Goal: Task Accomplishment & Management: Manage account settings

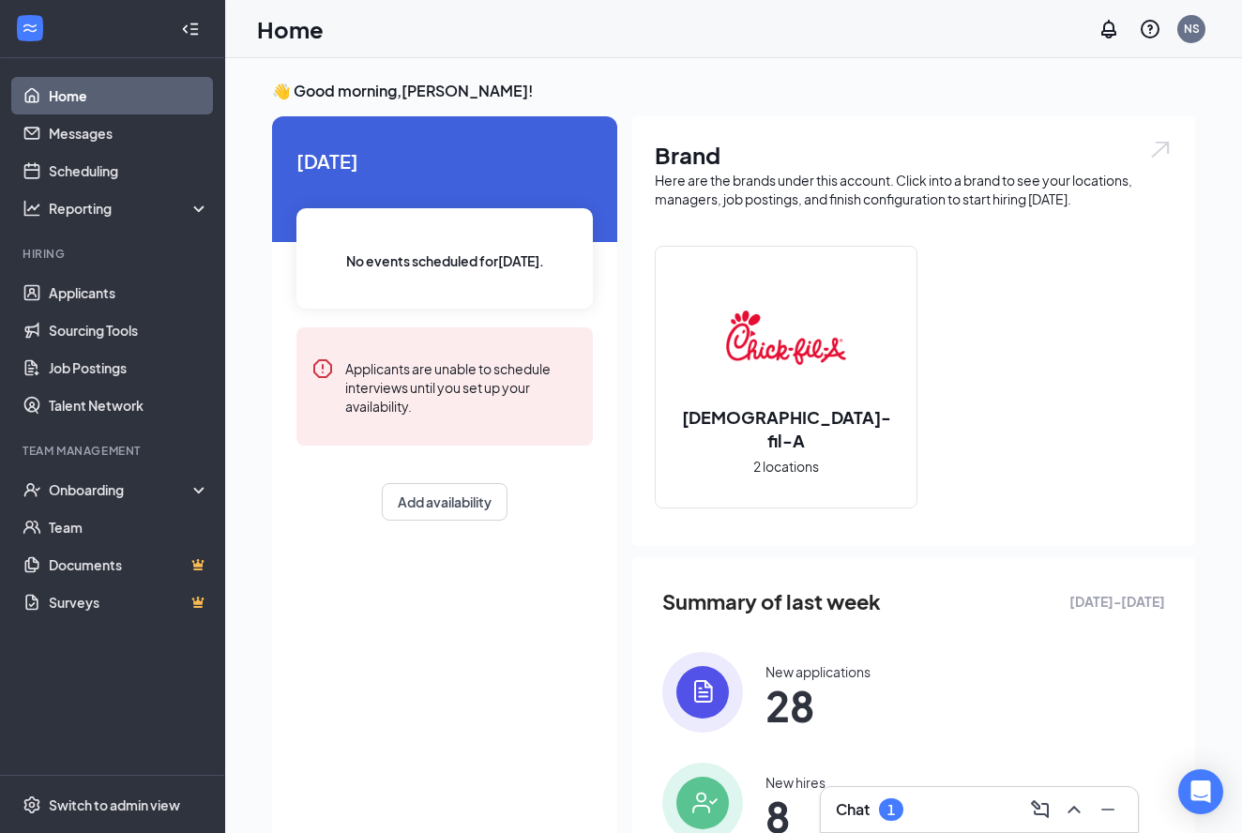
click at [857, 815] on h3 "Chat" at bounding box center [853, 809] width 34 height 21
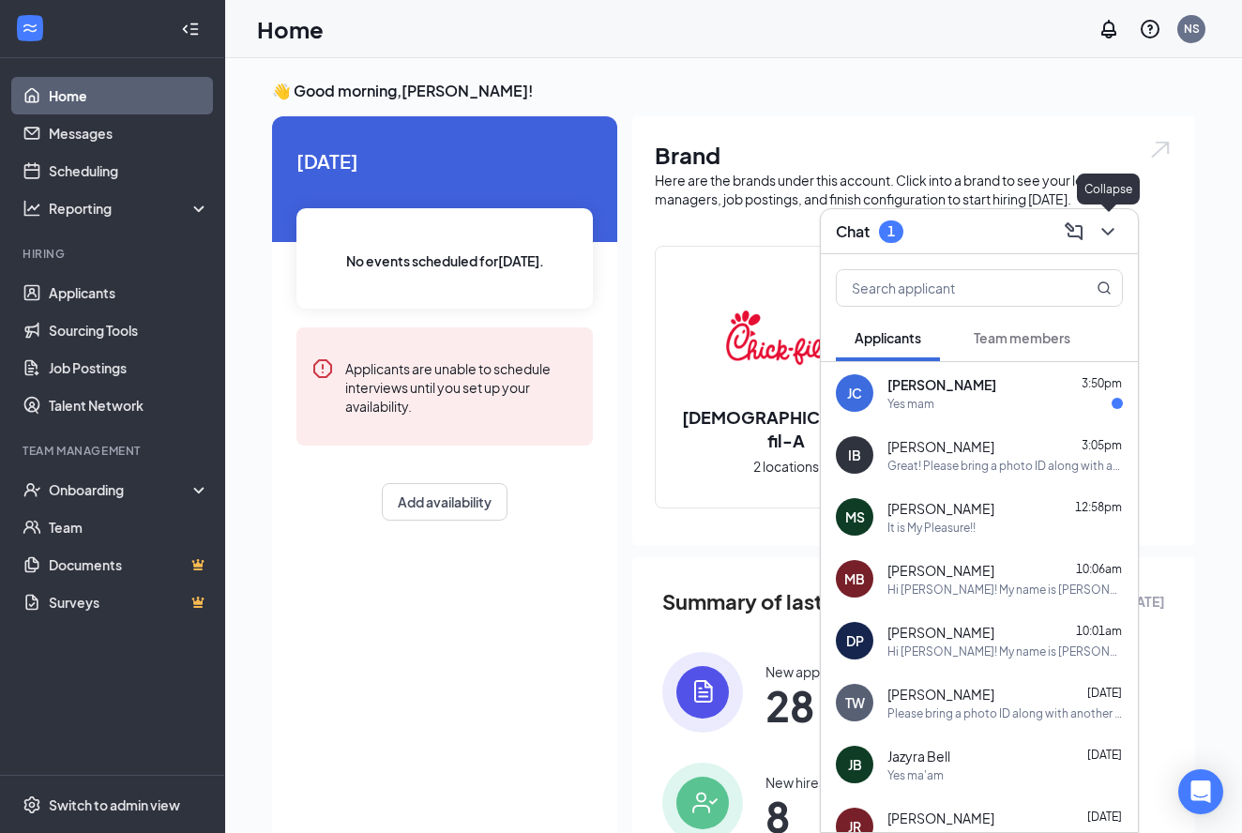
click at [1110, 229] on icon "ChevronDown" at bounding box center [1108, 231] width 23 height 23
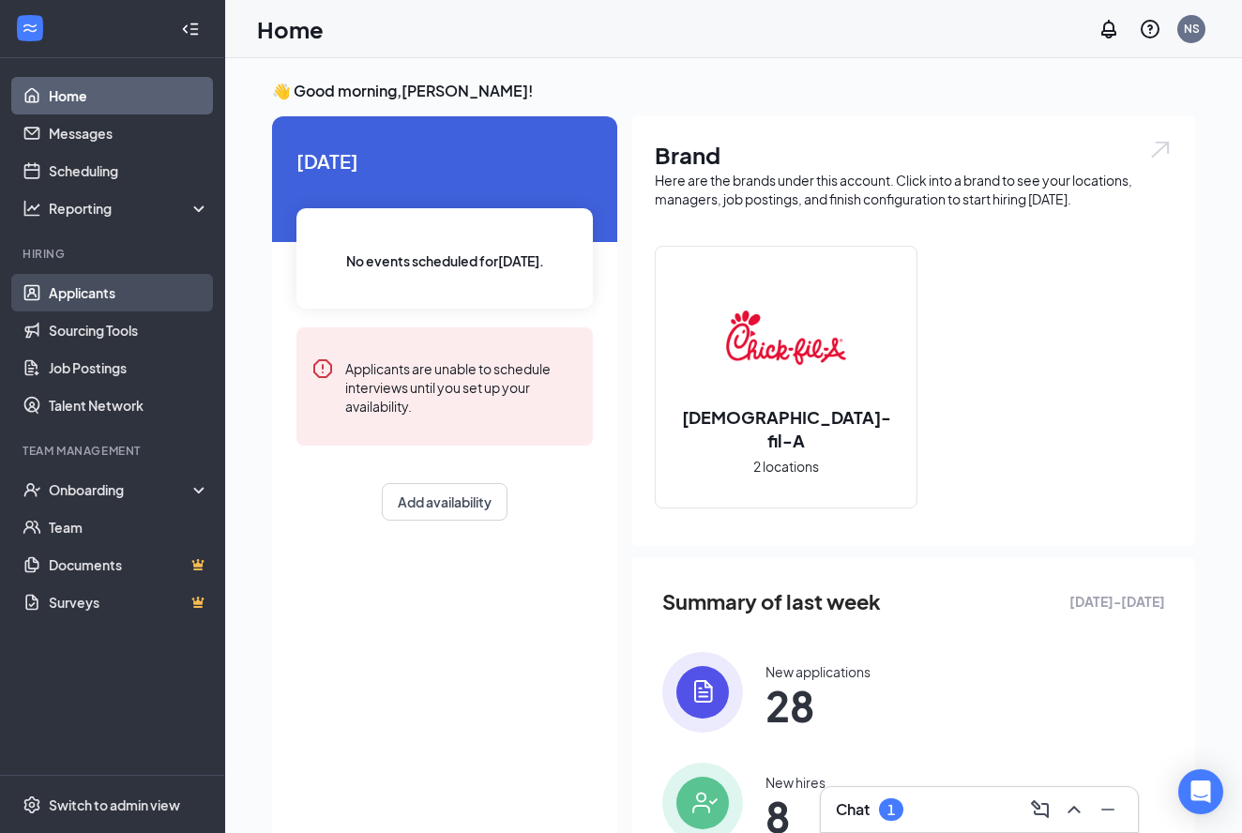
click at [51, 290] on link "Applicants" at bounding box center [129, 293] width 160 height 38
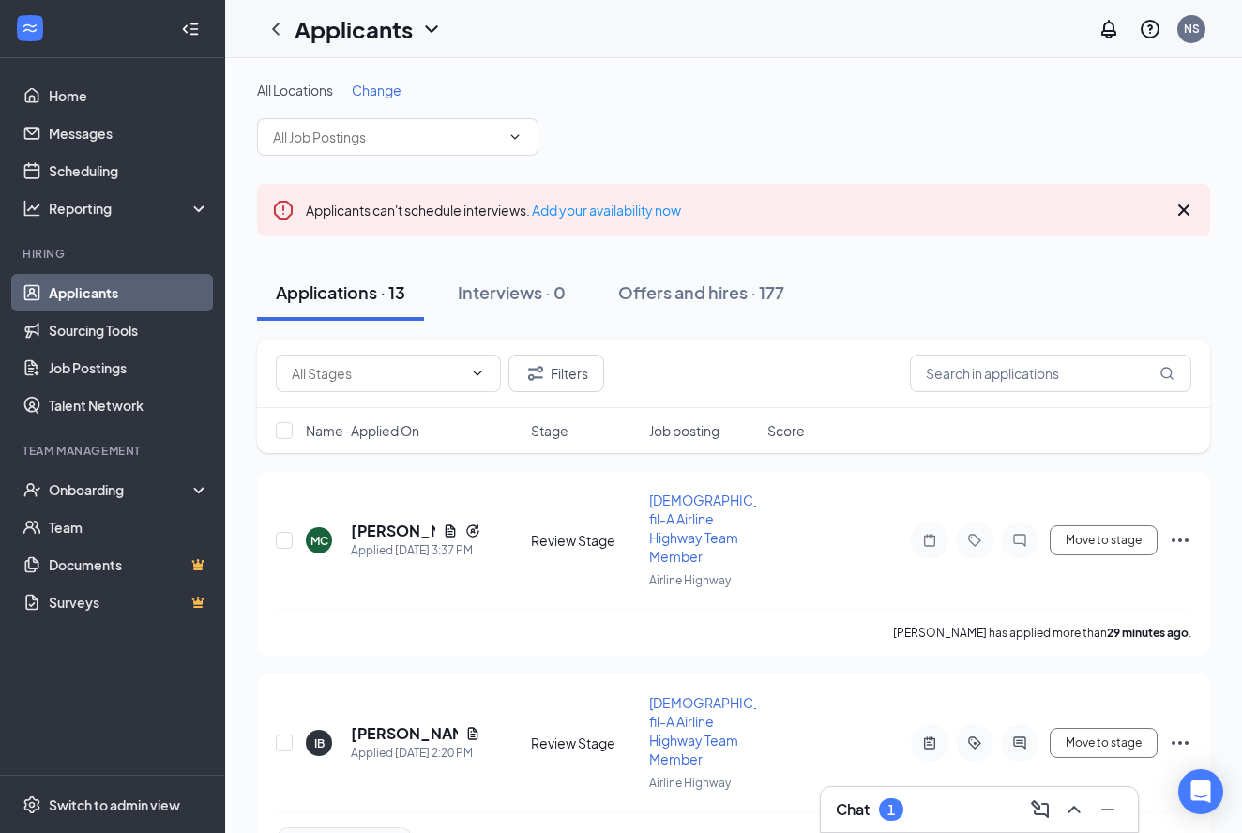
click at [350, 380] on input "text" at bounding box center [377, 373] width 171 height 21
click at [341, 462] on div "Scheduled (4)" at bounding box center [333, 460] width 84 height 21
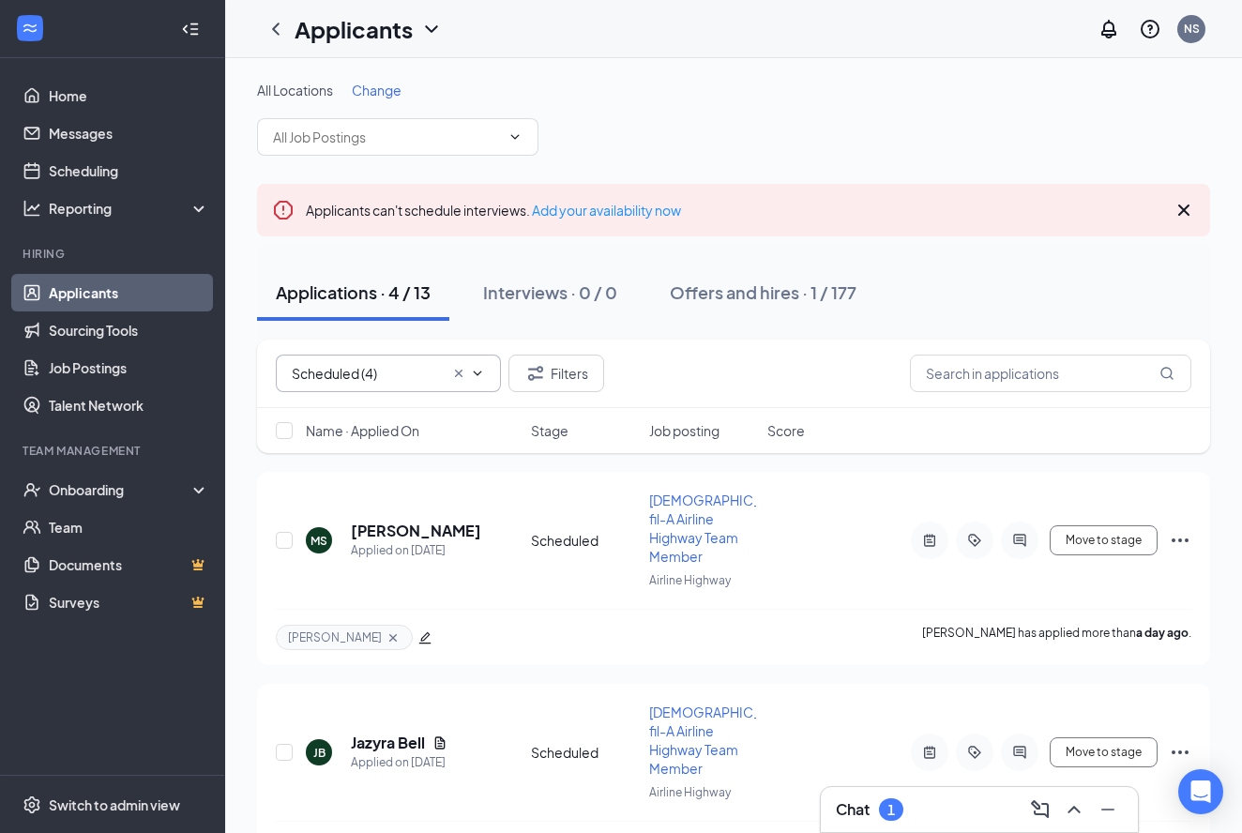
click at [320, 371] on input "Scheduled (4)" at bounding box center [368, 373] width 152 height 21
click at [342, 414] on div "Review Stage (9)" at bounding box center [341, 417] width 101 height 21
type input "Review Stage (9)"
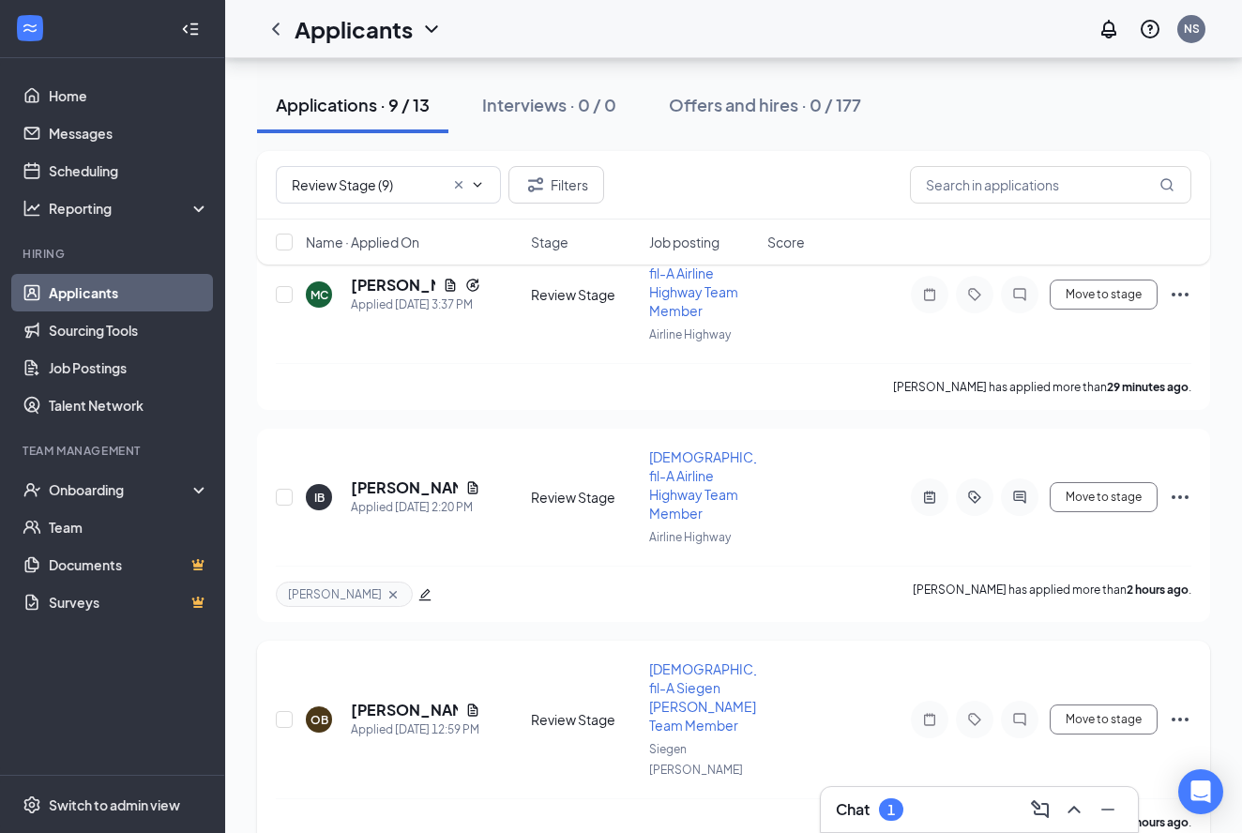
scroll to position [199, 0]
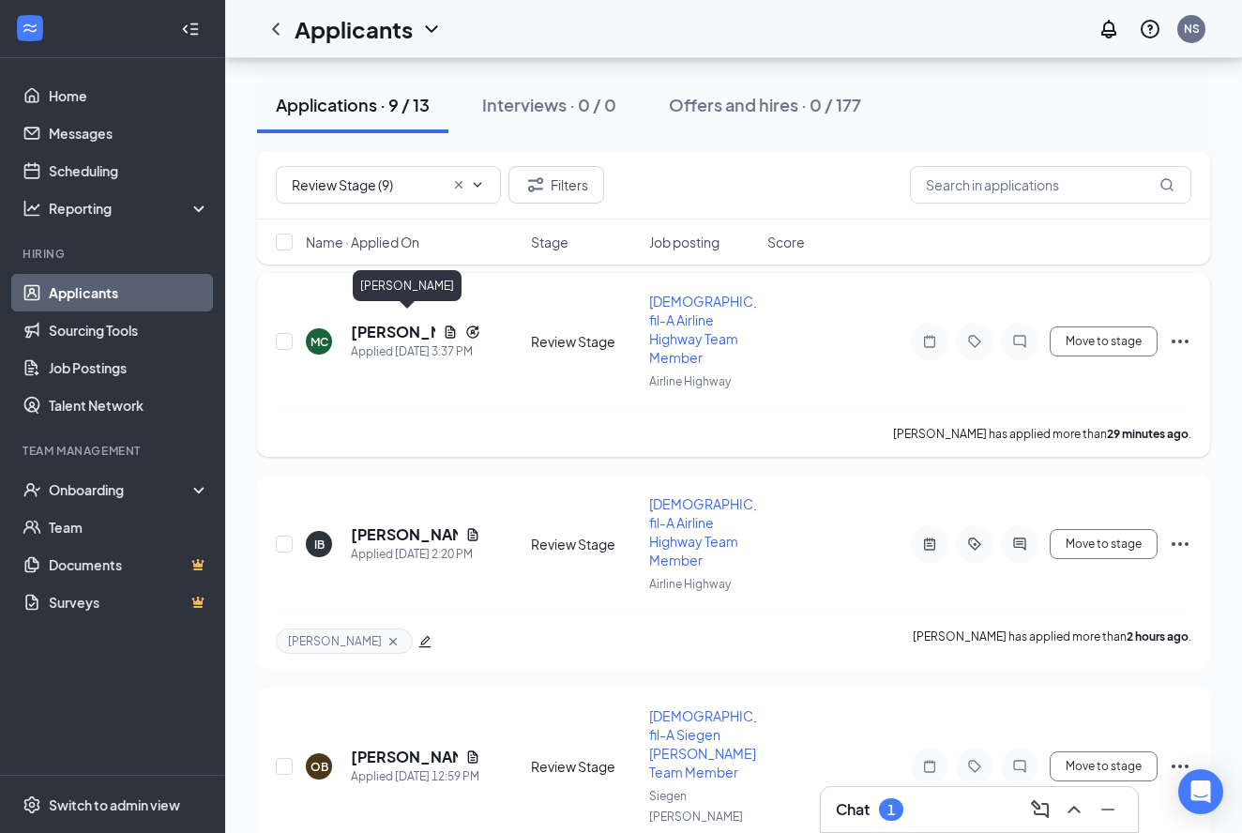
click at [370, 323] on h5 "[PERSON_NAME]" at bounding box center [393, 332] width 84 height 21
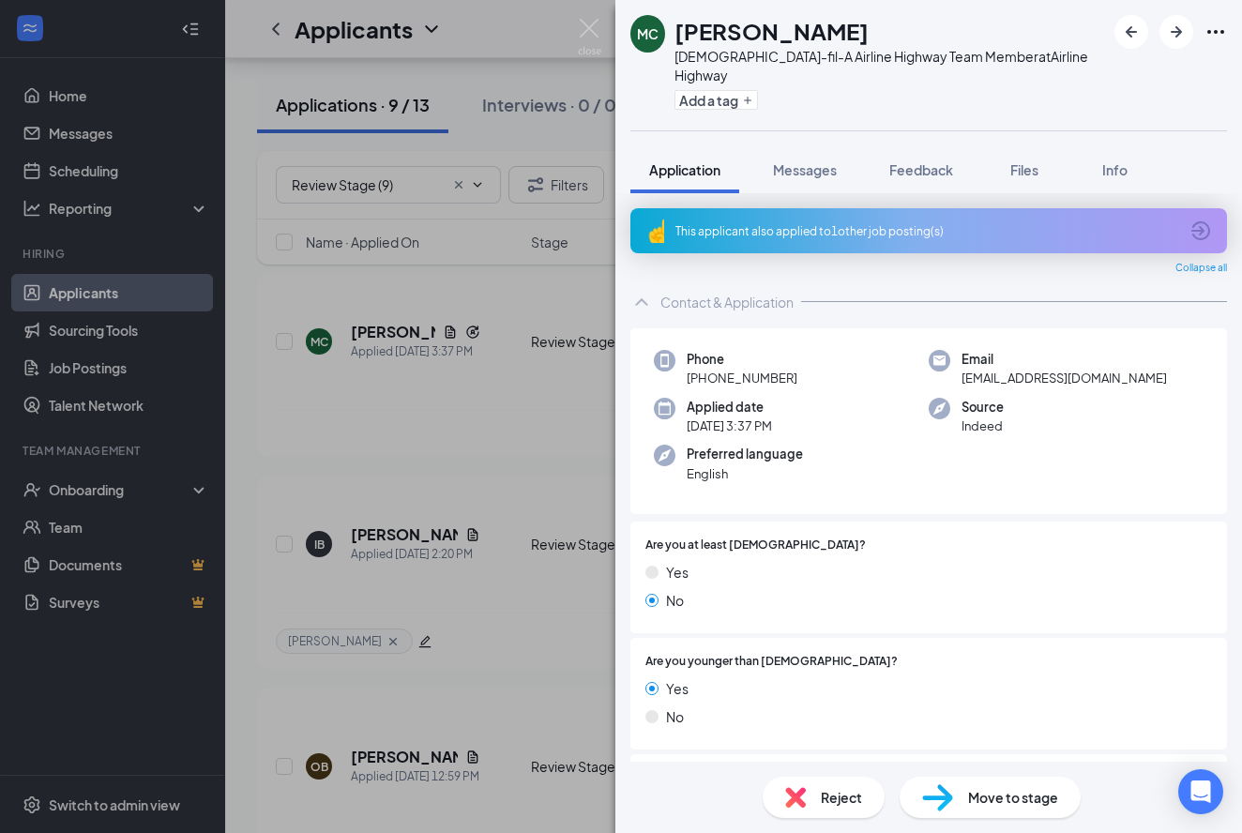
click at [1202, 220] on icon "ArrowCircle" at bounding box center [1201, 231] width 23 height 23
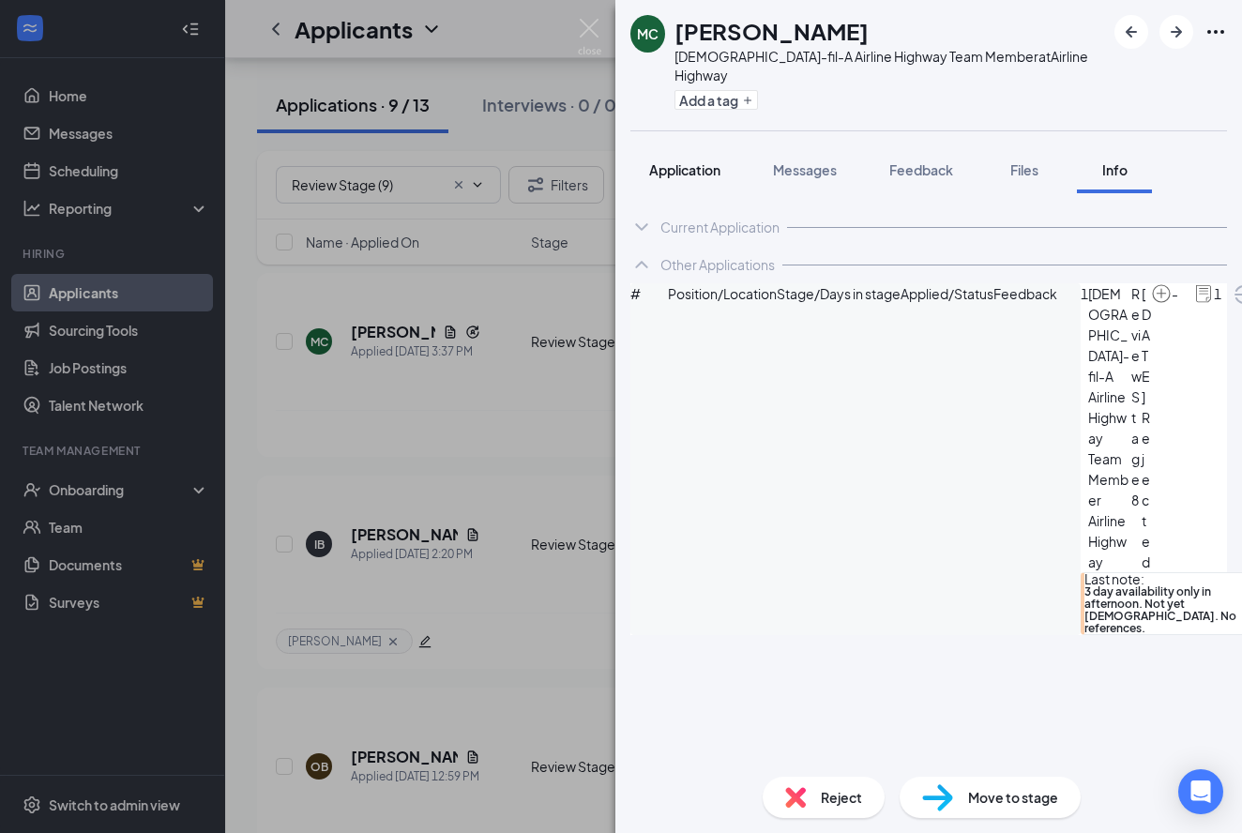
click at [697, 161] on span "Application" at bounding box center [684, 169] width 71 height 17
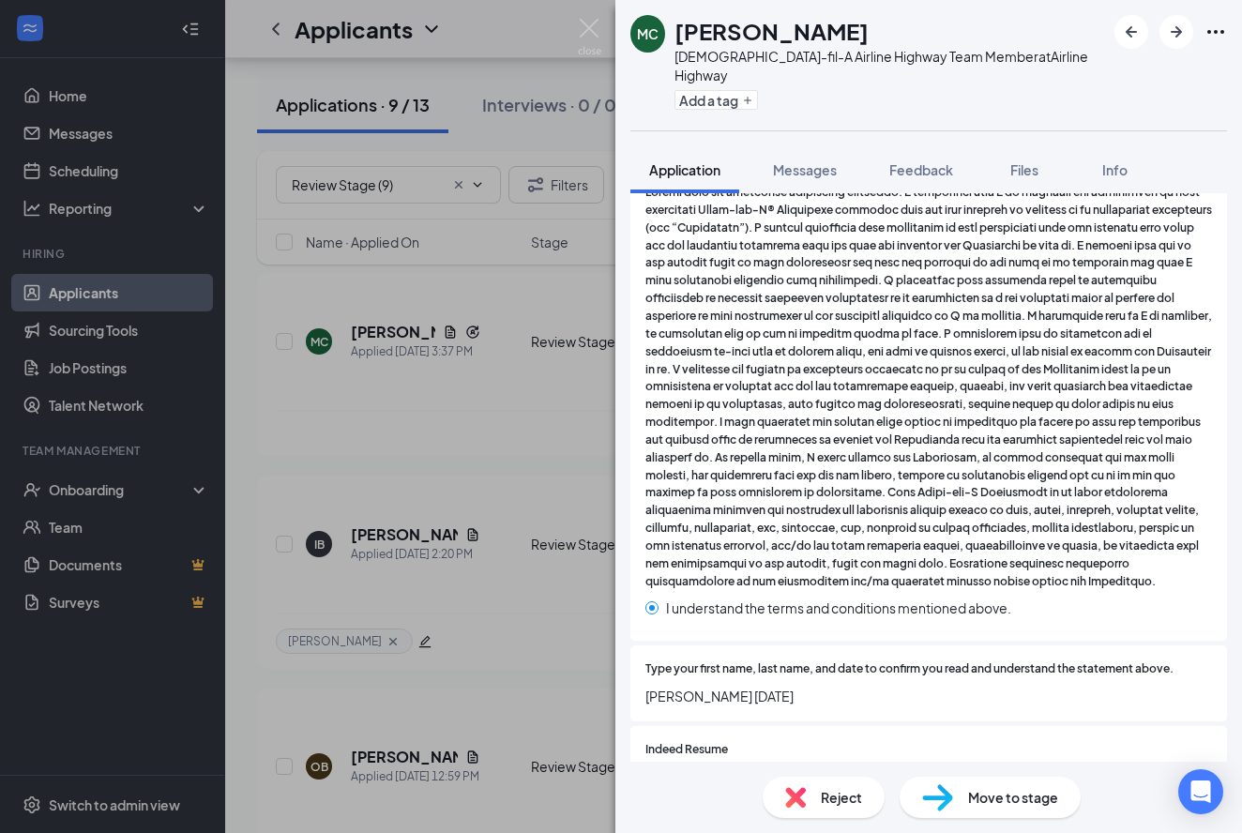
scroll to position [3406, 0]
click at [735, 779] on div "6c5b47883105e9c7f5fd424c586523a5.pdf" at bounding box center [810, 786] width 263 height 15
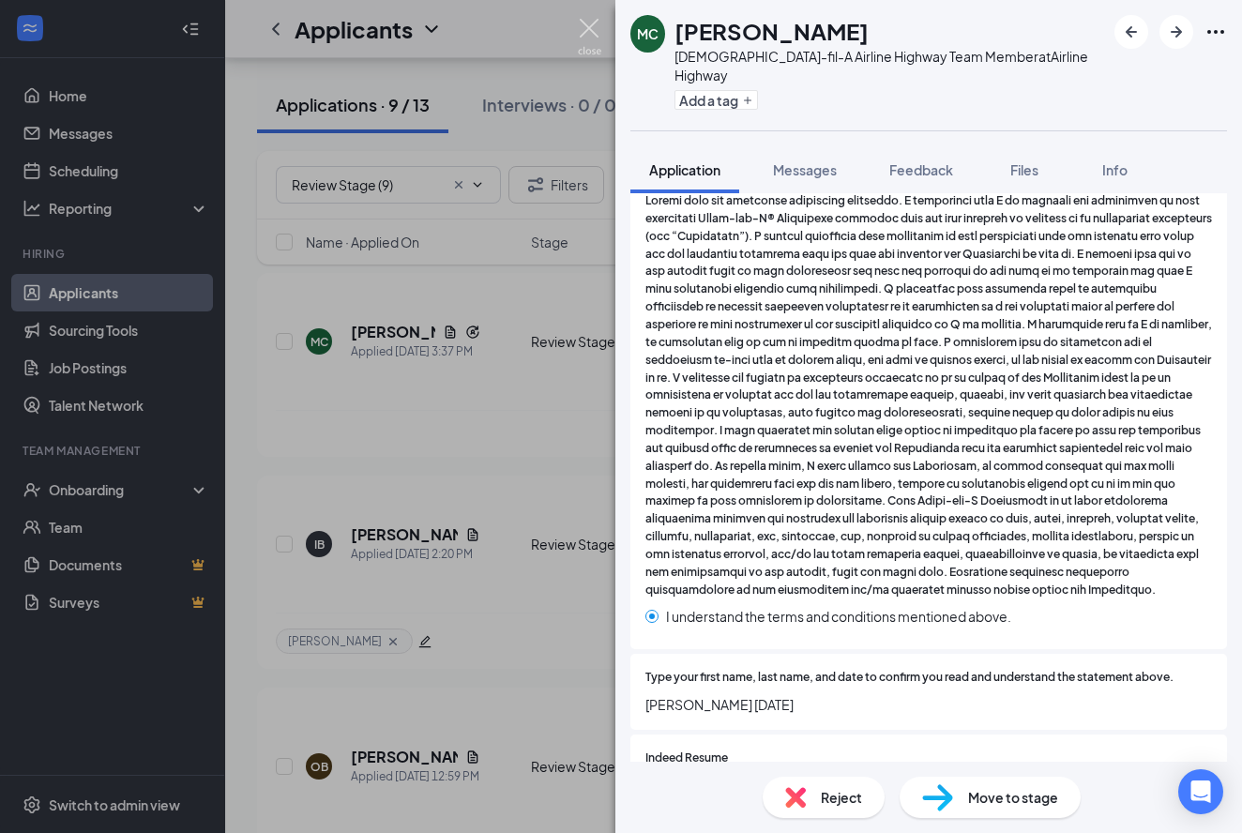
click at [587, 33] on img at bounding box center [589, 37] width 23 height 37
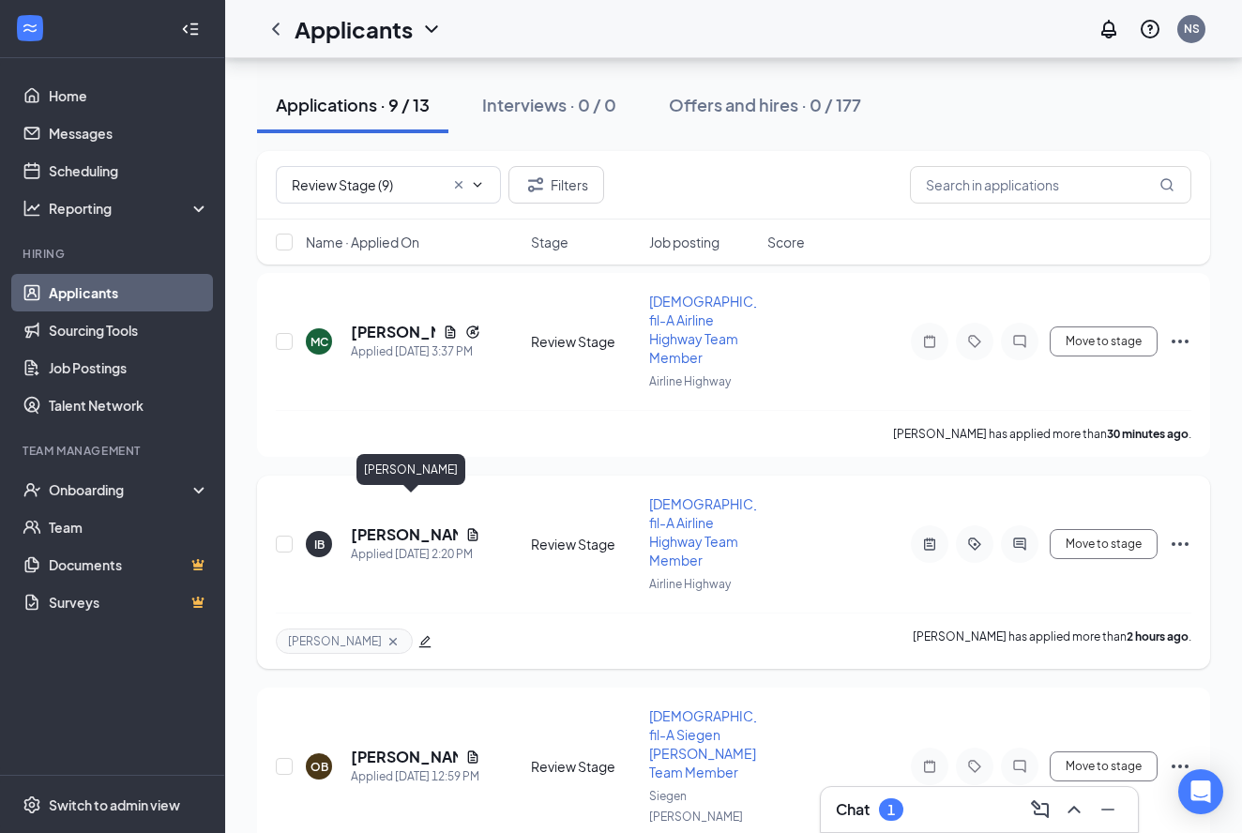
click at [375, 524] on h5 "[PERSON_NAME]" at bounding box center [404, 534] width 107 height 21
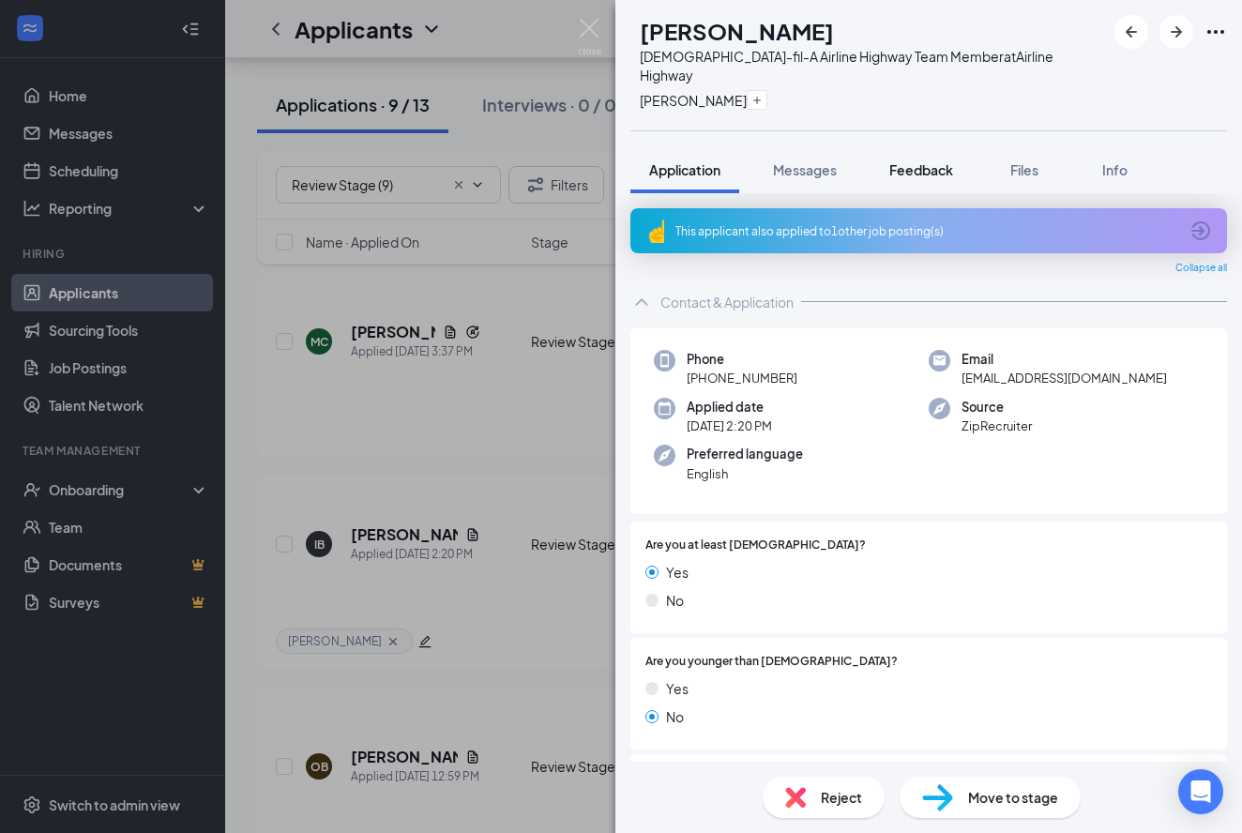
click at [929, 161] on span "Feedback" at bounding box center [921, 169] width 64 height 17
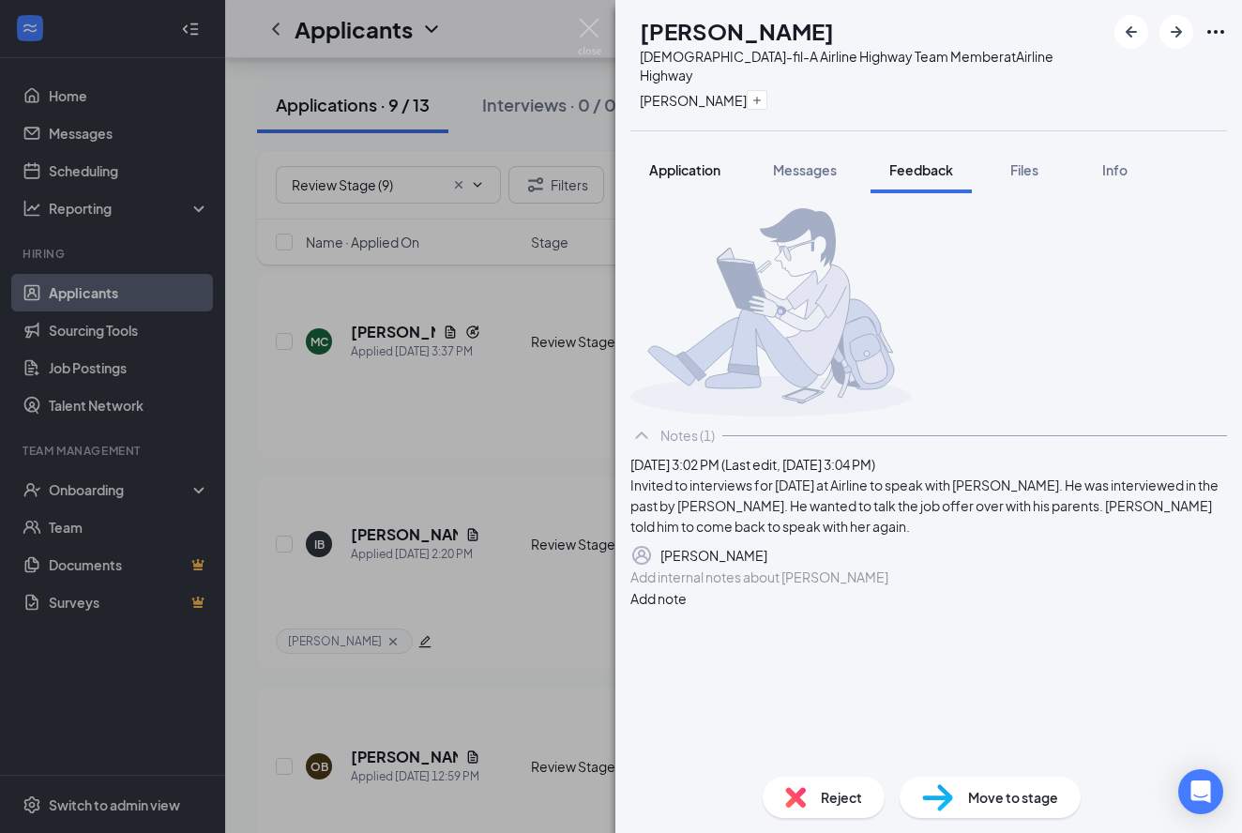
click at [695, 161] on span "Application" at bounding box center [684, 169] width 71 height 17
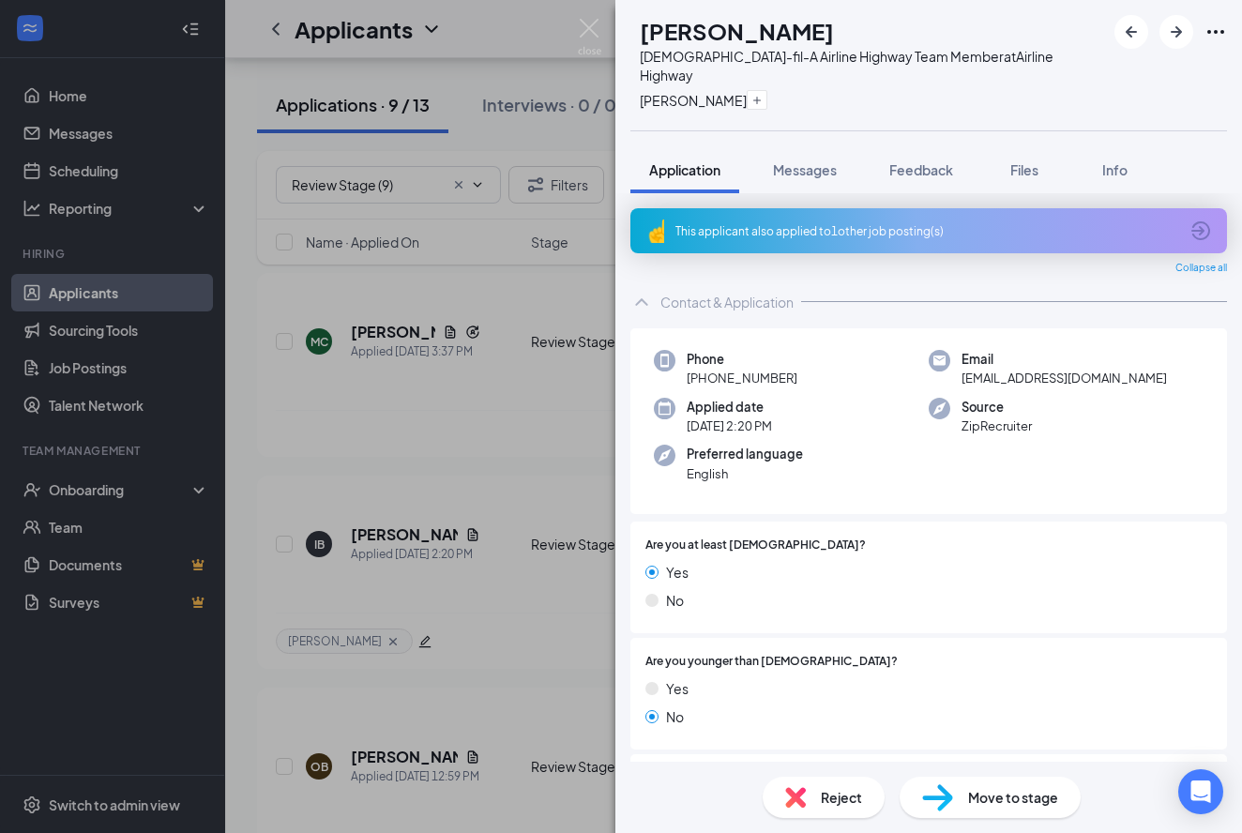
click at [1207, 221] on icon "ArrowCircle" at bounding box center [1200, 230] width 19 height 19
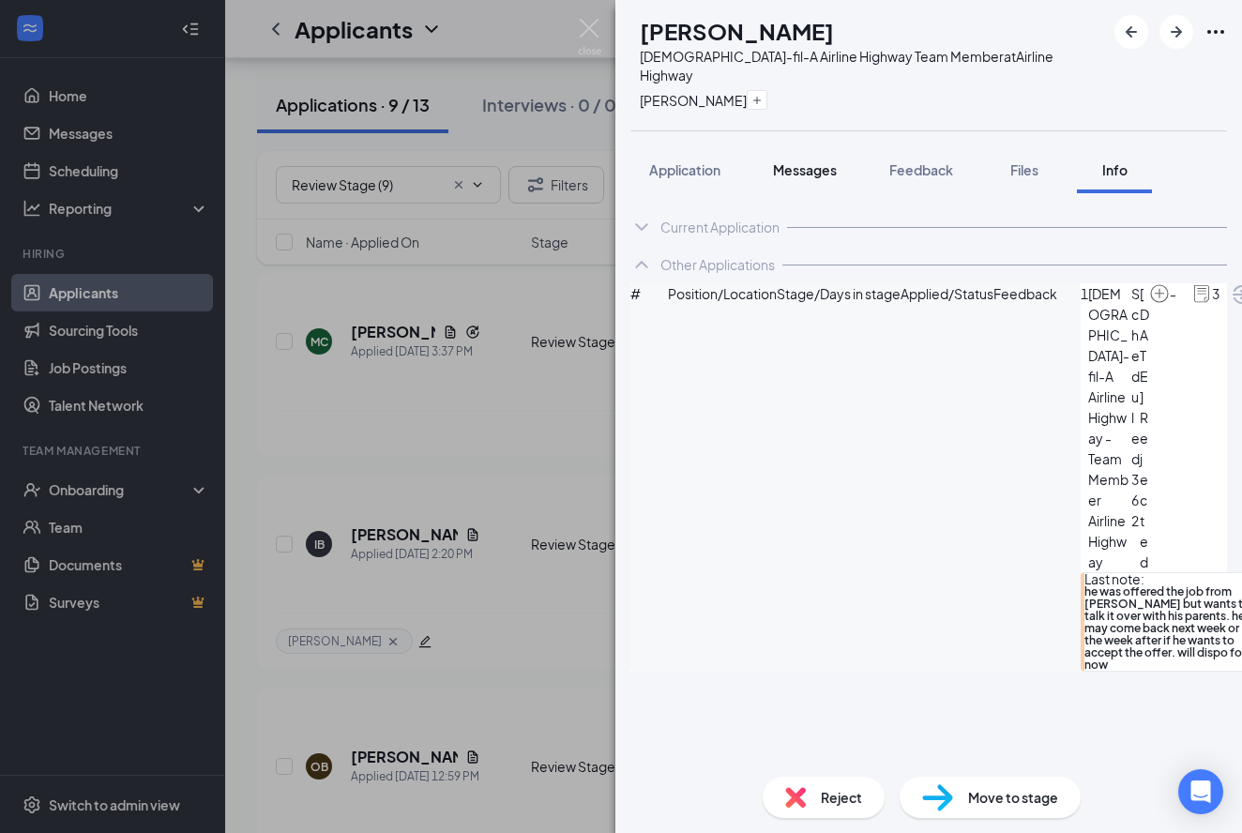
click at [821, 161] on span "Messages" at bounding box center [805, 169] width 64 height 17
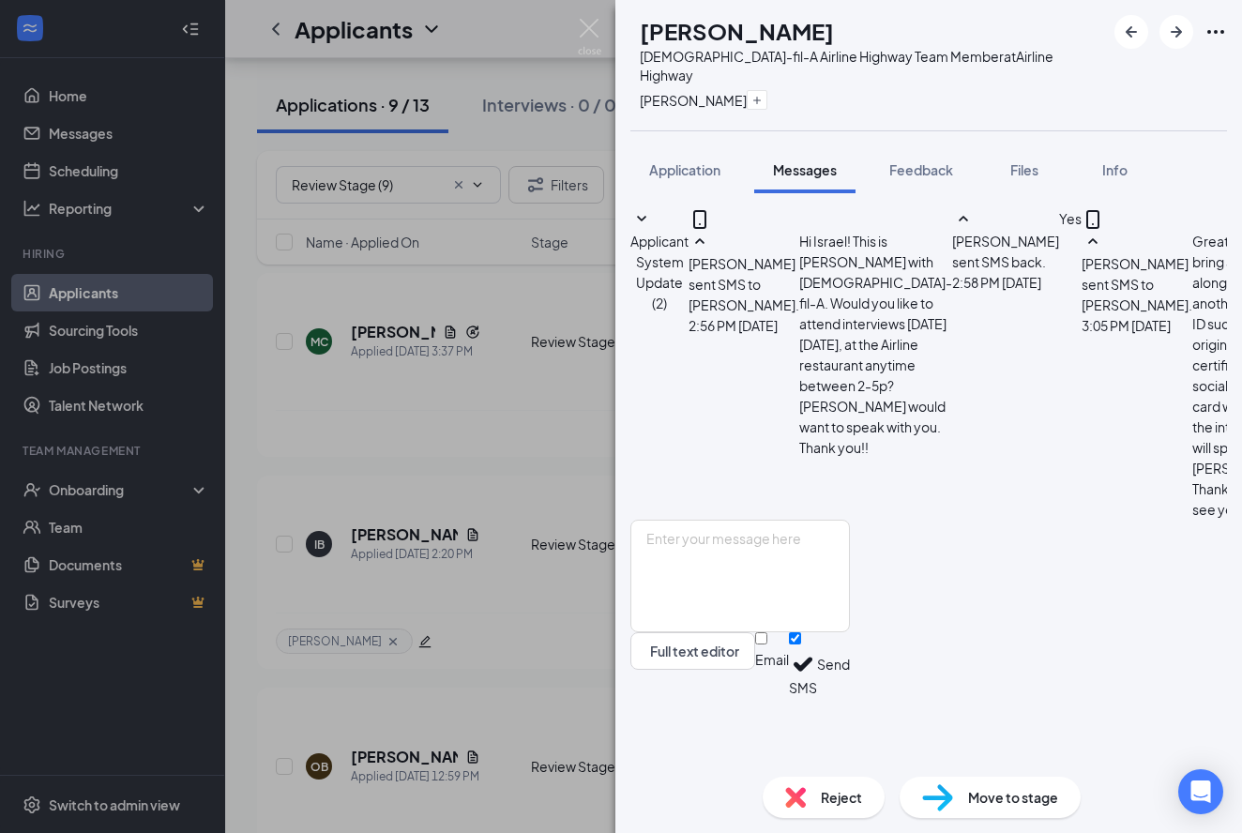
scroll to position [140, 0]
click at [705, 161] on span "Application" at bounding box center [684, 169] width 71 height 17
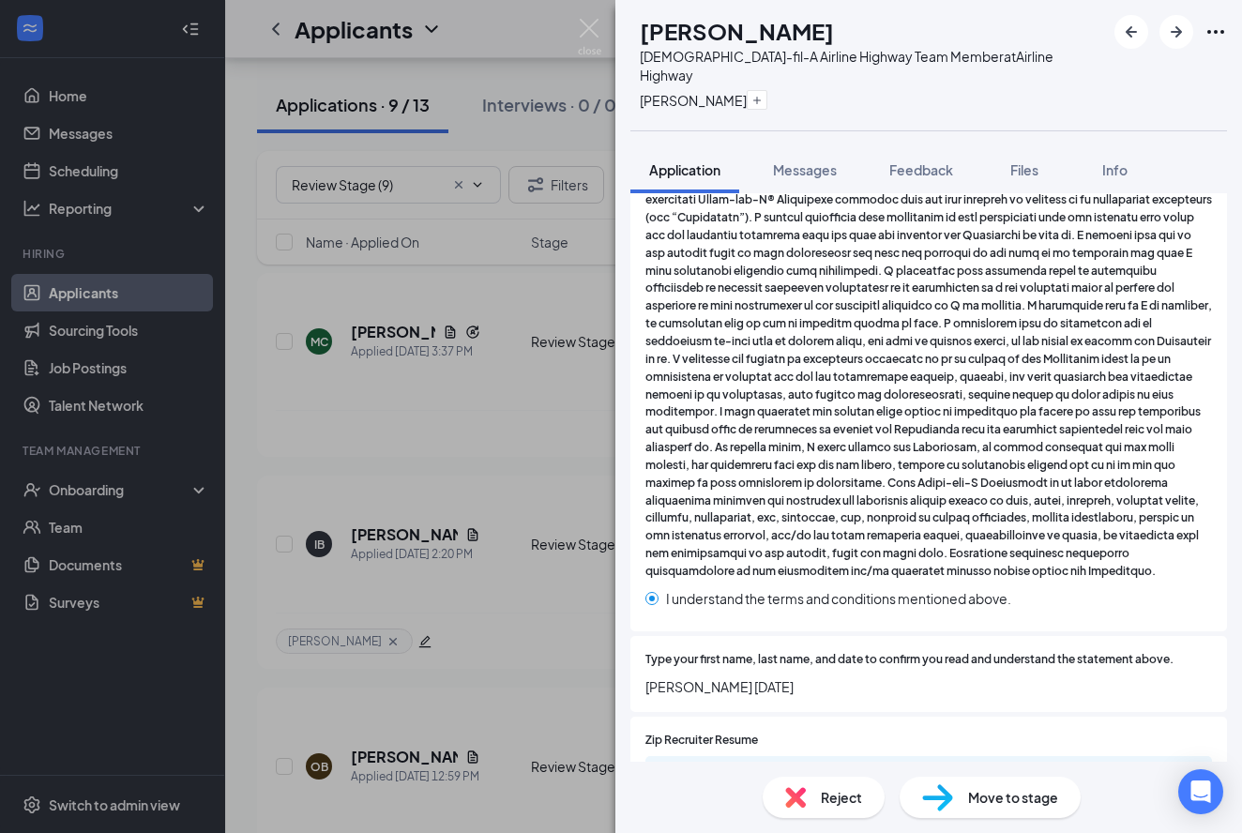
scroll to position [3077, 0]
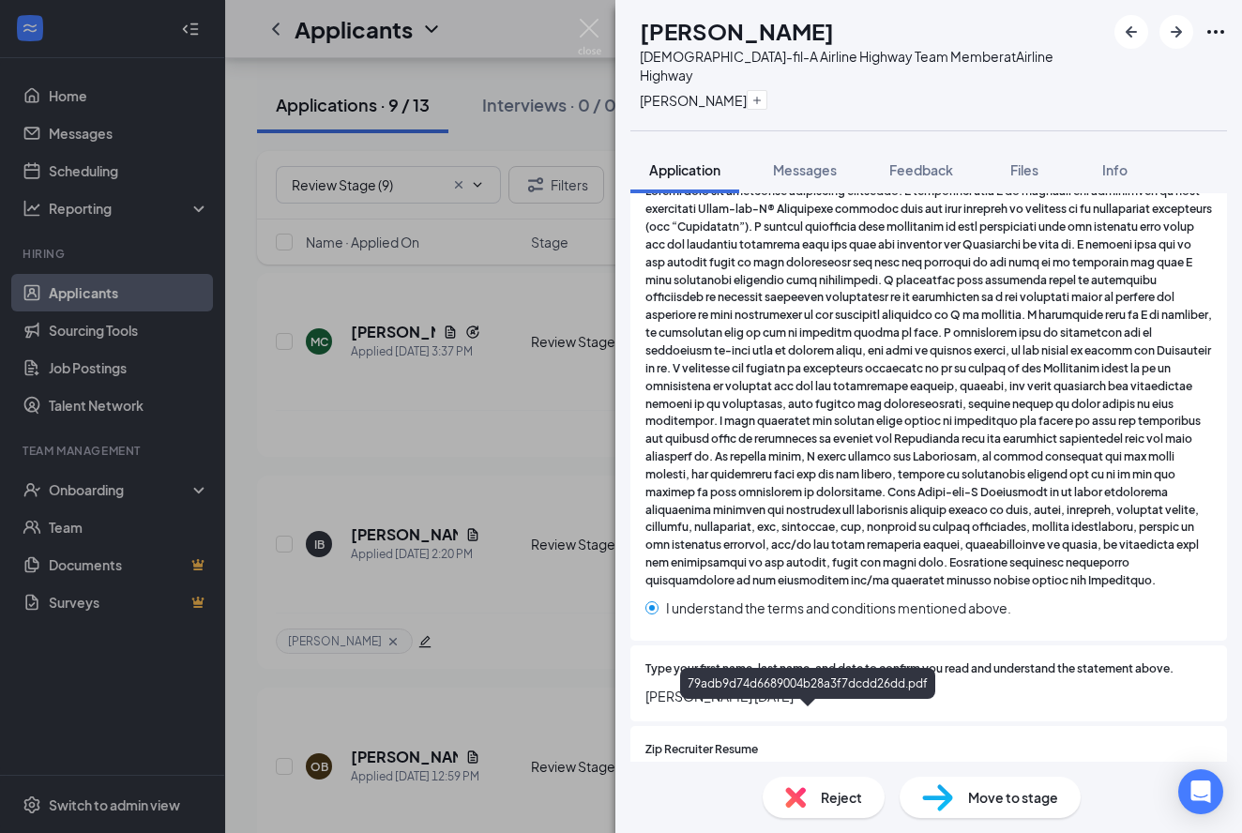
click at [722, 777] on div "79adb9d74d6689004b28a3f7dcdd26dd.pdf" at bounding box center [810, 784] width 263 height 15
click at [591, 28] on img at bounding box center [589, 37] width 23 height 37
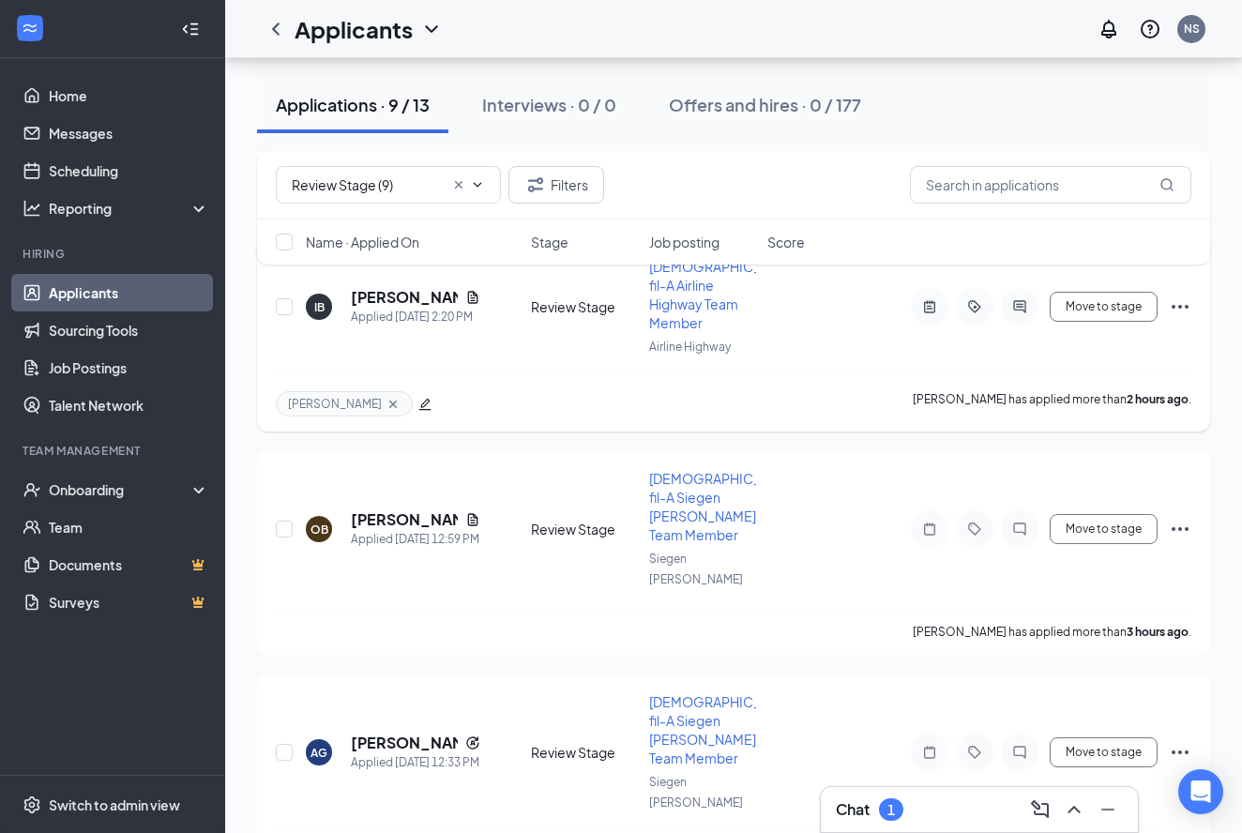
scroll to position [438, 0]
click at [379, 508] on h5 "[PERSON_NAME]" at bounding box center [404, 518] width 107 height 21
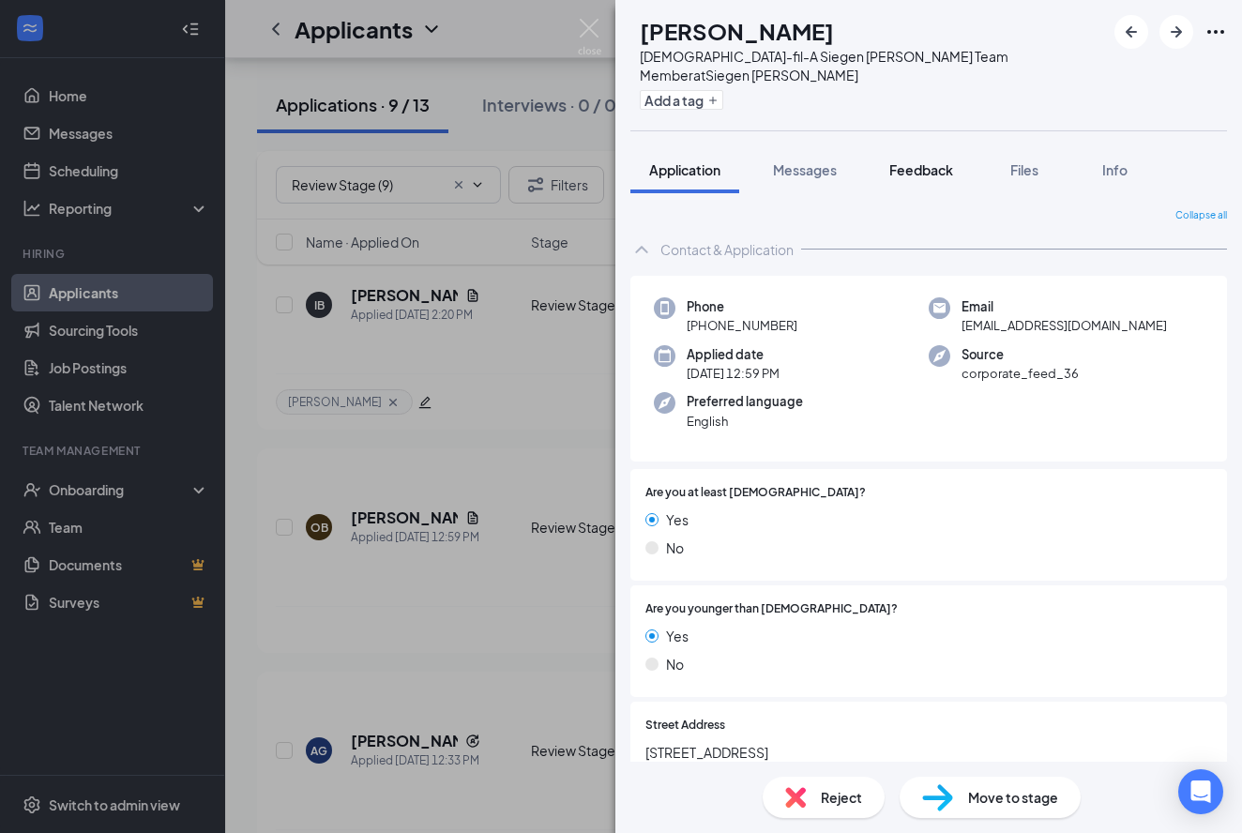
click at [913, 161] on span "Feedback" at bounding box center [921, 169] width 64 height 17
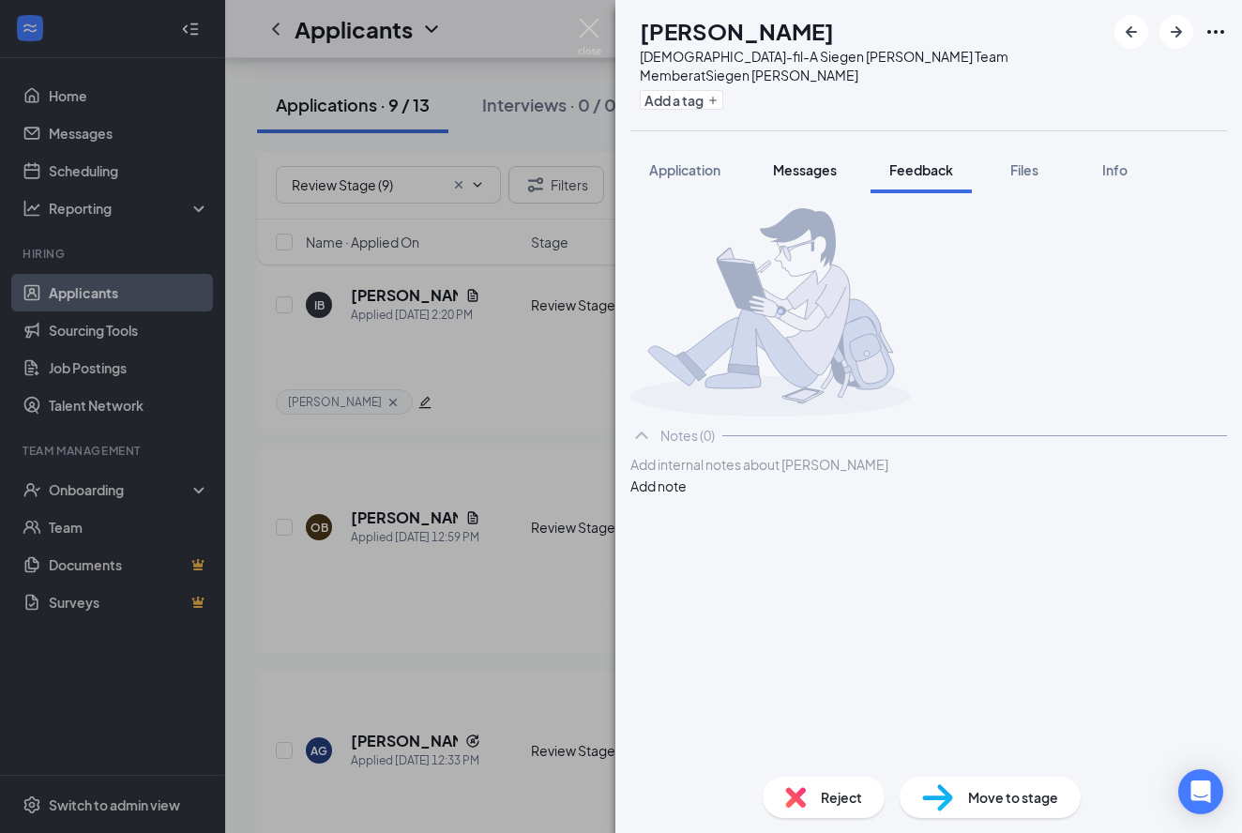
click at [791, 161] on span "Messages" at bounding box center [805, 169] width 64 height 17
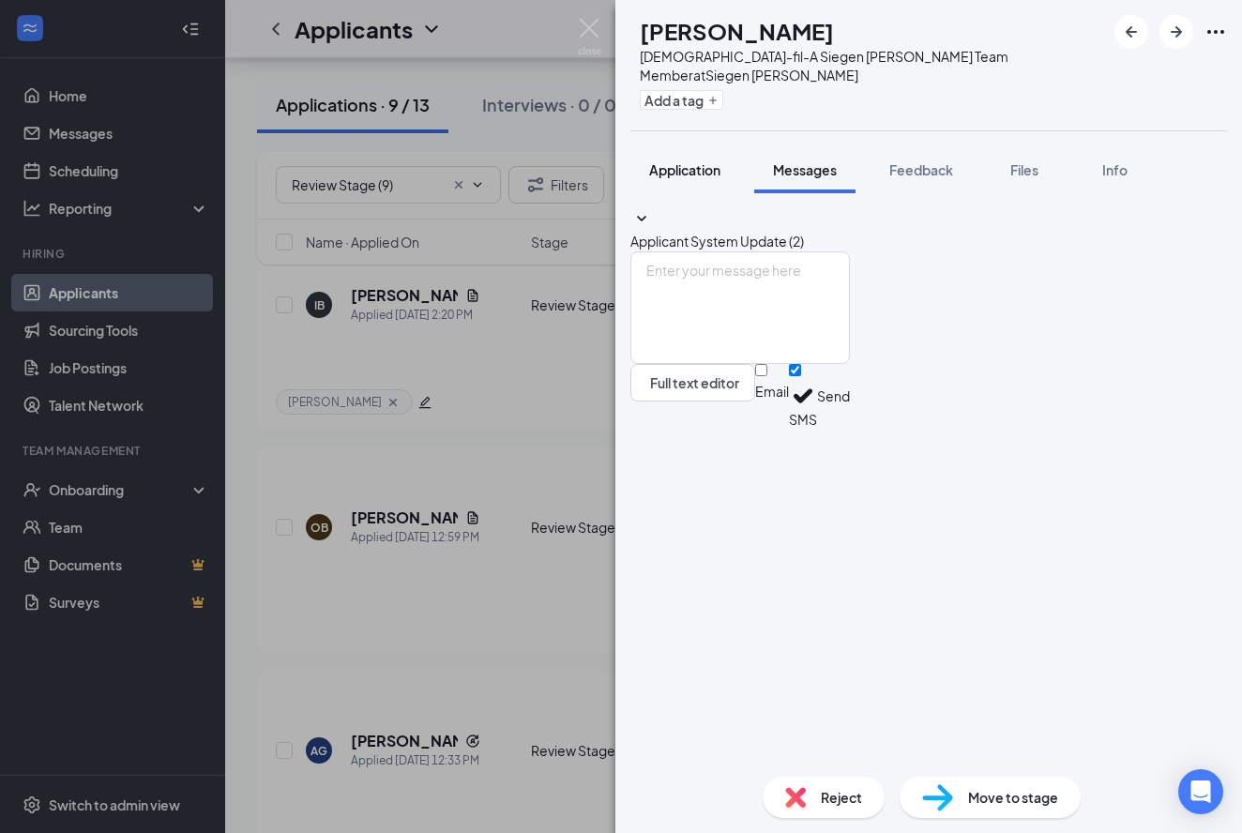
click at [715, 161] on span "Application" at bounding box center [684, 169] width 71 height 17
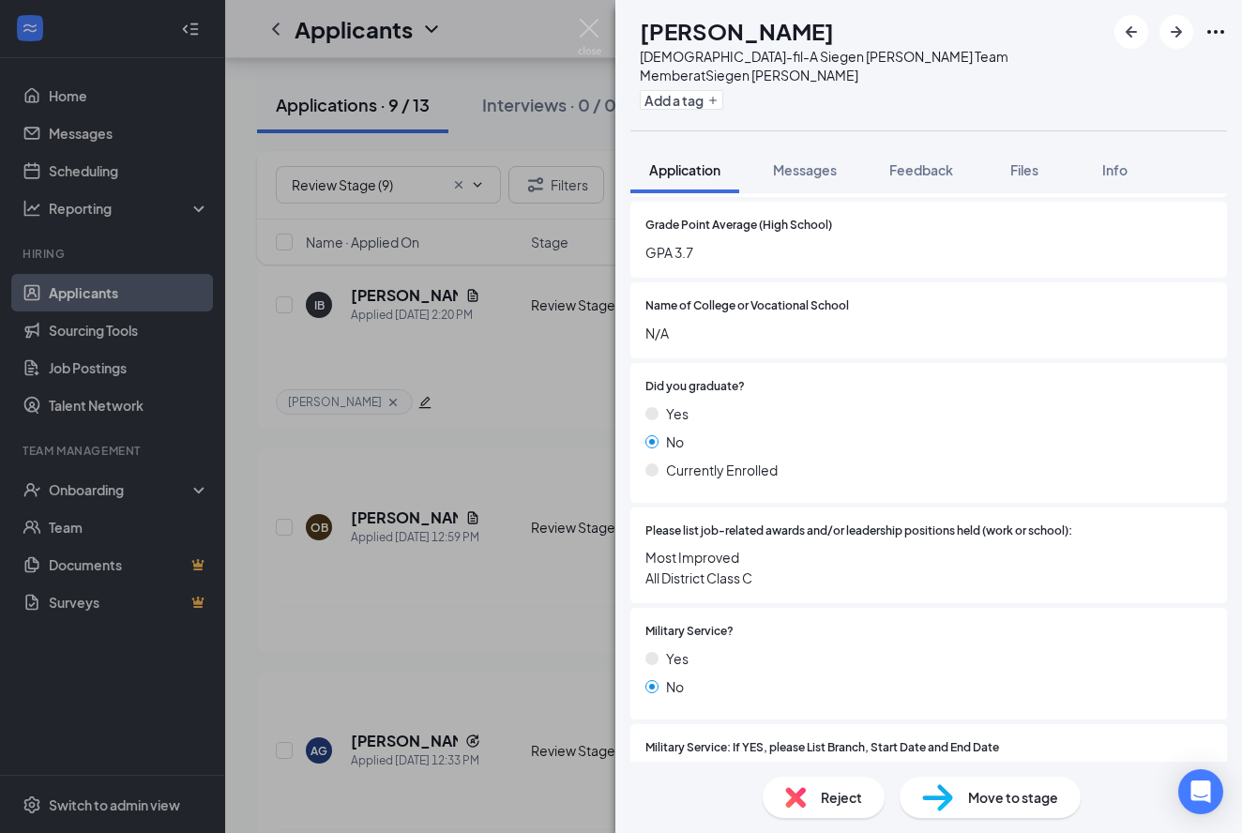
scroll to position [3972, 0]
click at [587, 25] on img at bounding box center [589, 37] width 23 height 37
